Goal: Complete application form: Complete application form

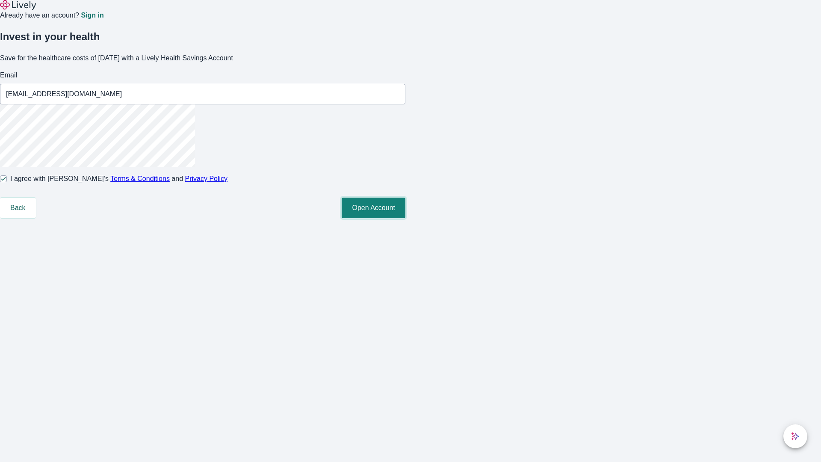
click at [405, 218] on button "Open Account" at bounding box center [374, 208] width 64 height 21
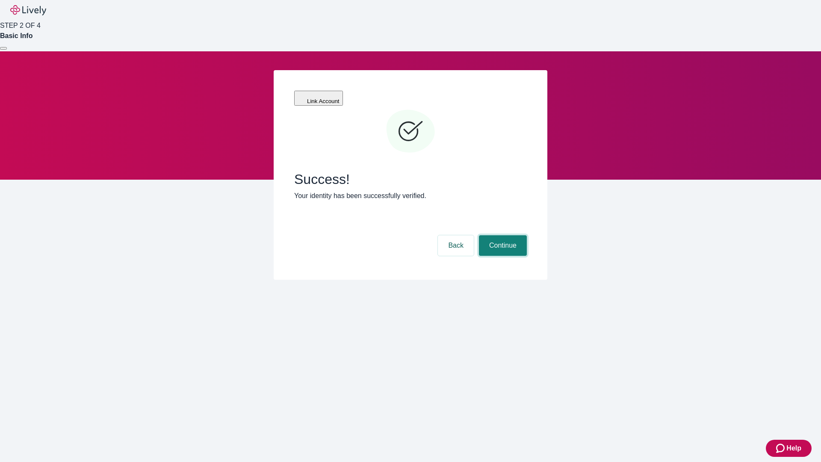
click at [502, 235] on button "Continue" at bounding box center [503, 245] width 48 height 21
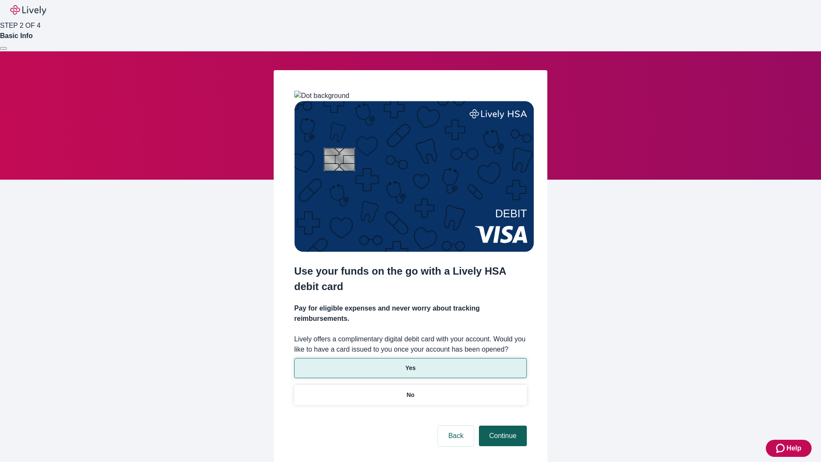
click at [410, 364] on p "Yes" at bounding box center [410, 368] width 10 height 9
click at [502, 426] on button "Continue" at bounding box center [503, 436] width 48 height 21
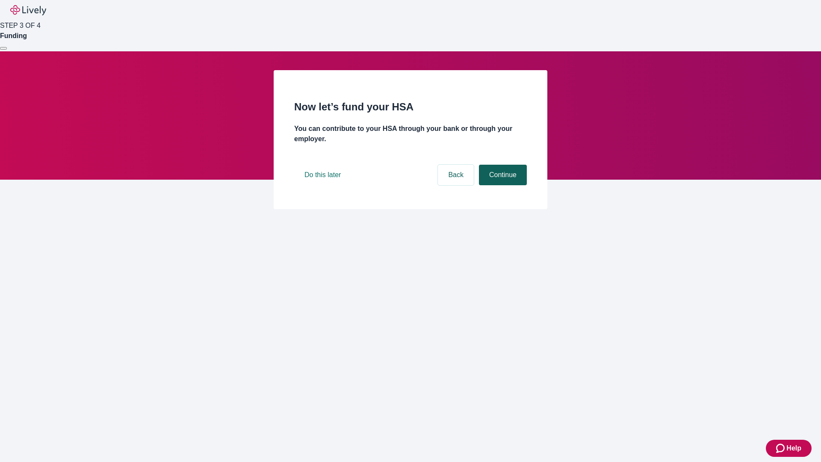
click at [502, 185] on button "Continue" at bounding box center [503, 175] width 48 height 21
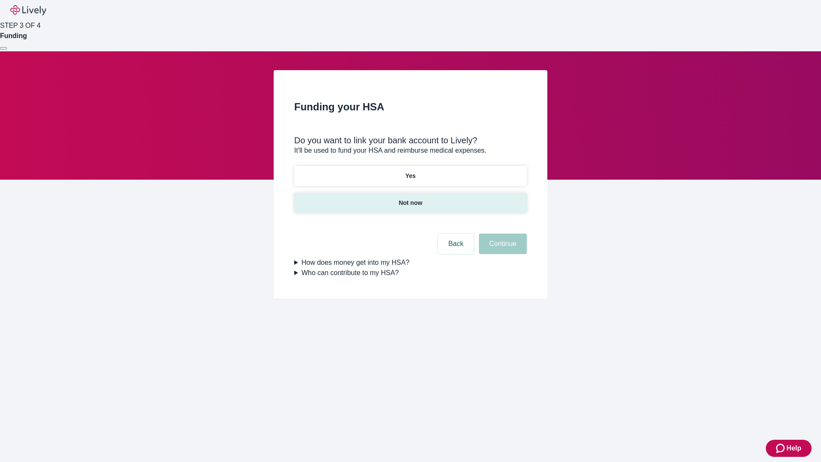
click at [410, 198] on p "Not now" at bounding box center [411, 202] width 24 height 9
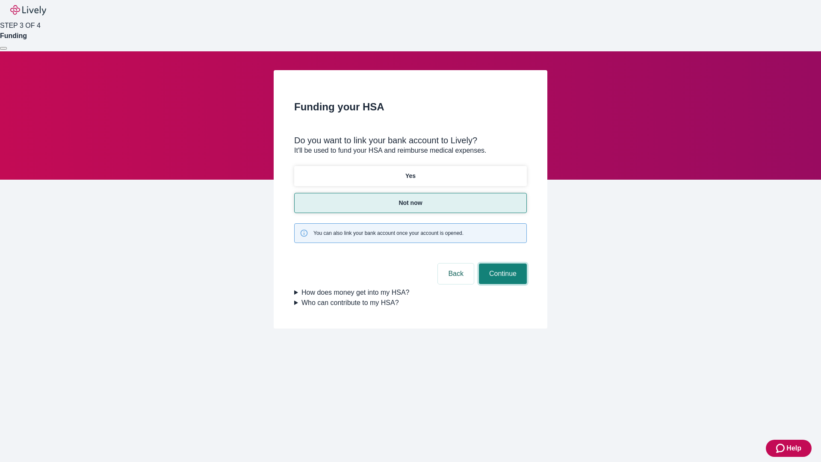
click at [502, 263] on button "Continue" at bounding box center [503, 273] width 48 height 21
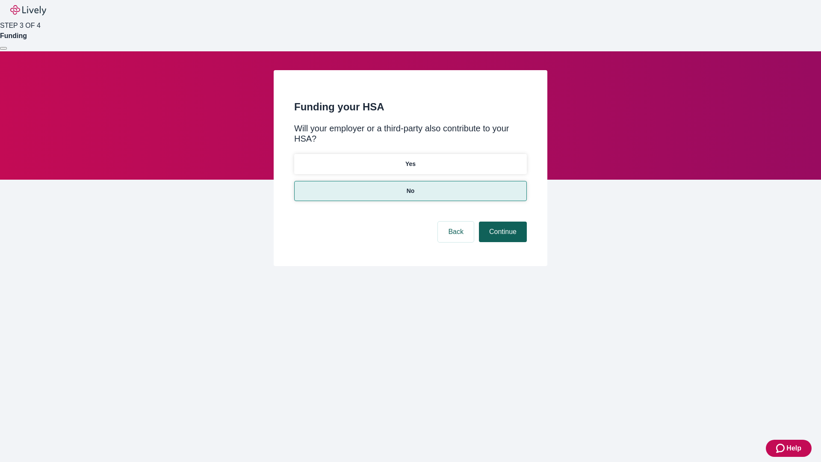
click at [502, 222] on button "Continue" at bounding box center [503, 232] width 48 height 21
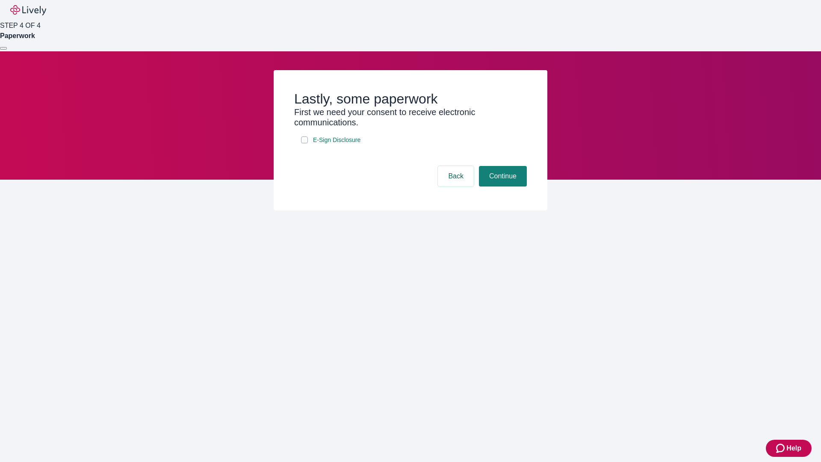
click at [304, 143] on input "E-Sign Disclosure" at bounding box center [304, 139] width 7 height 7
checkbox input "true"
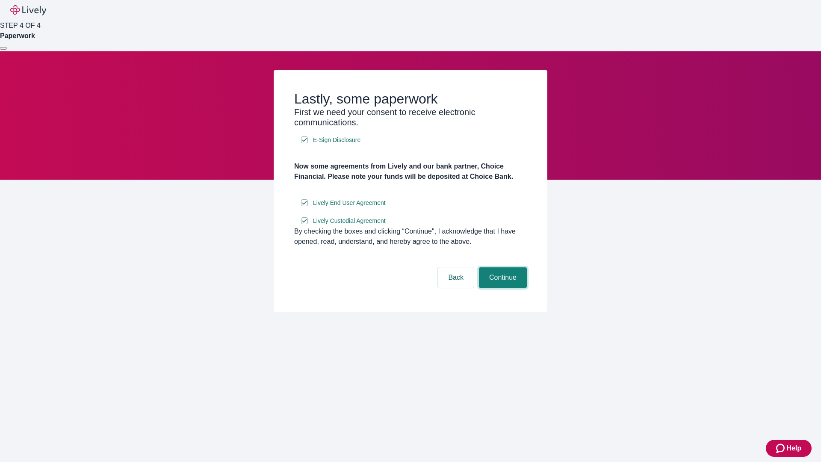
click at [502, 288] on button "Continue" at bounding box center [503, 277] width 48 height 21
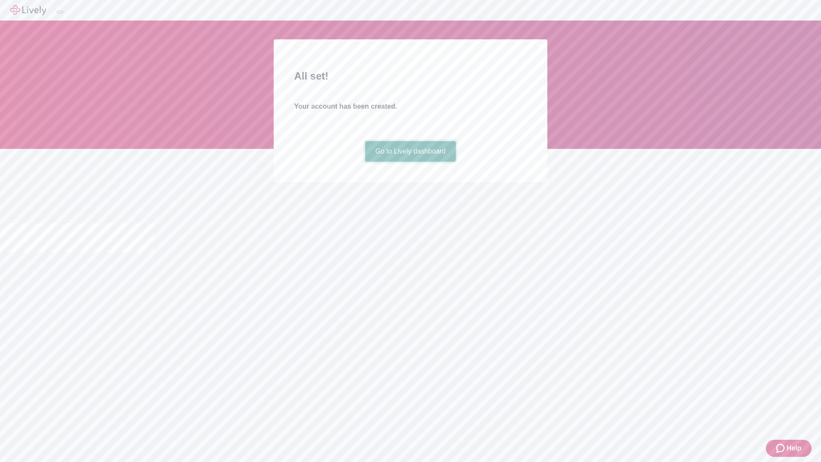
click at [410, 162] on link "Go to Lively dashboard" at bounding box center [410, 151] width 91 height 21
